Goal: Information Seeking & Learning: Learn about a topic

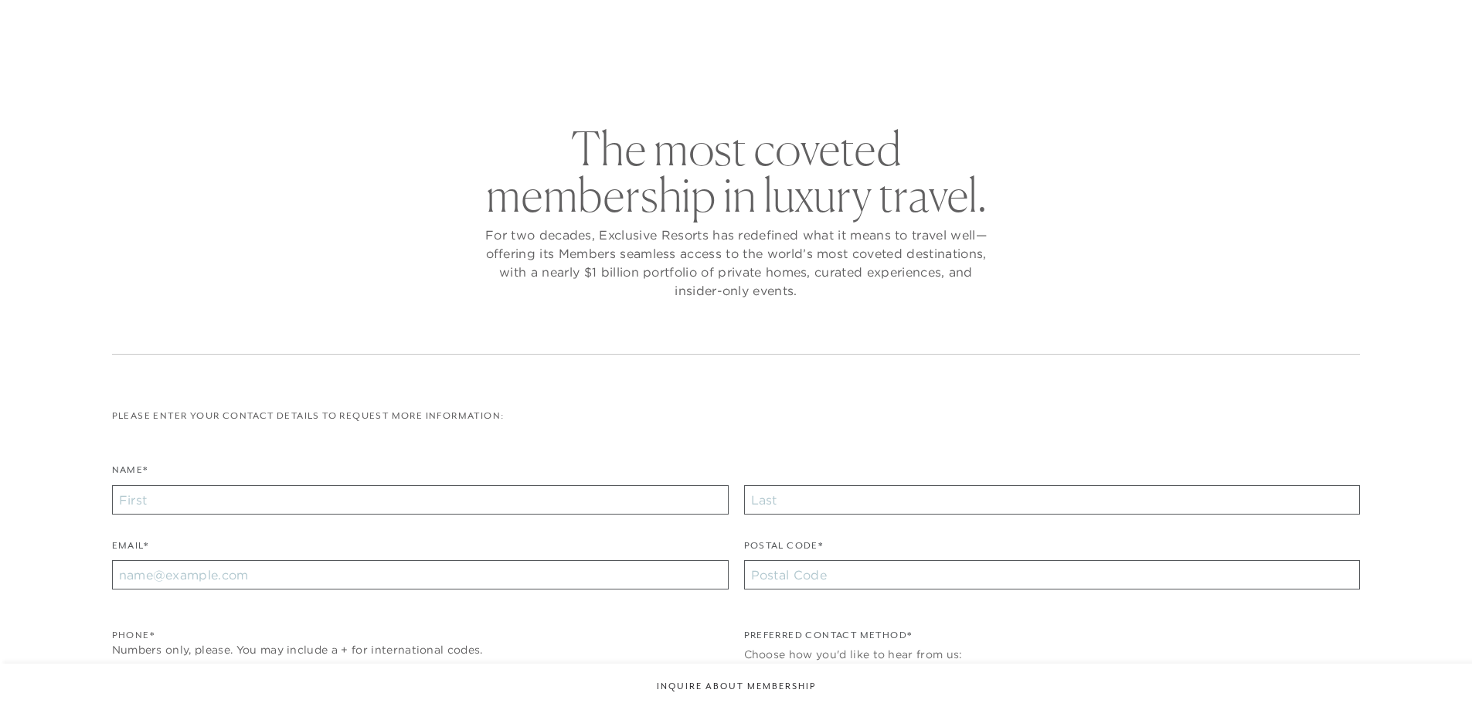
checkbox input "false"
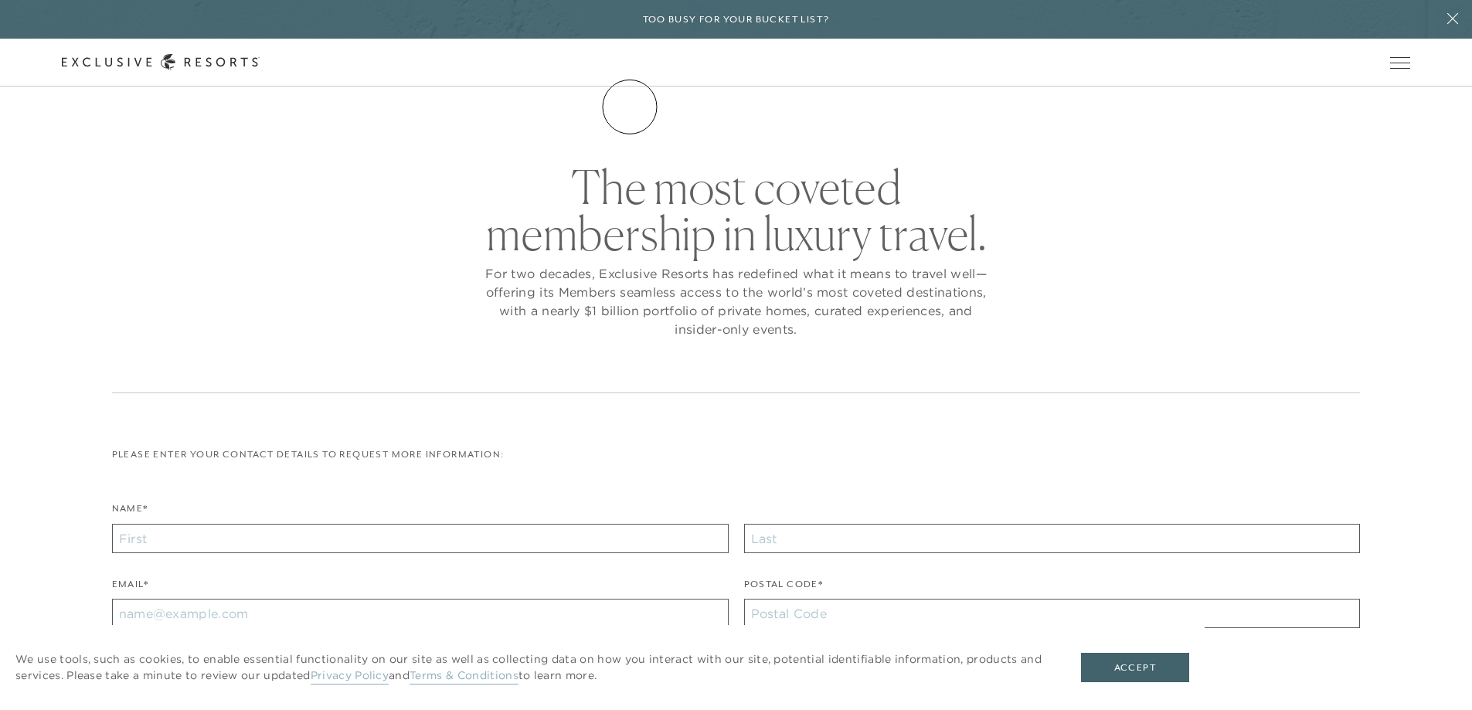
click at [0, 0] on link "The Collection" at bounding box center [0, 0] width 0 height 0
